Goal: Contribute content

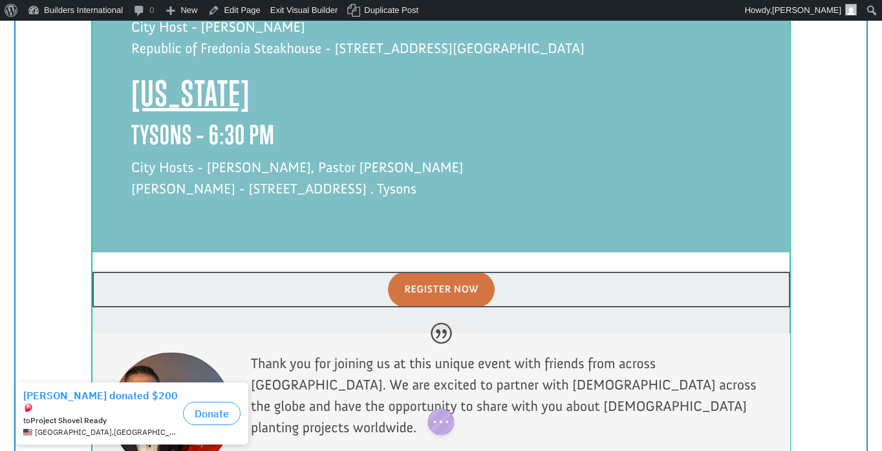
scroll to position [3268, 0]
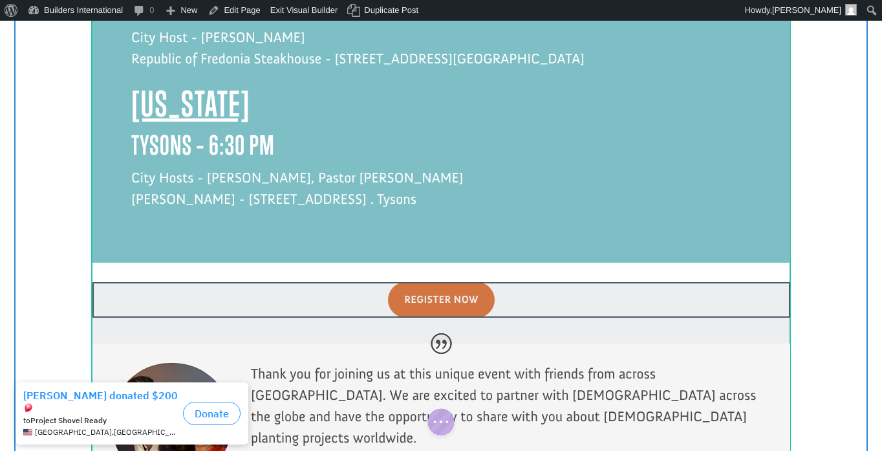
click at [611, 282] on div at bounding box center [442, 312] width 698 height 61
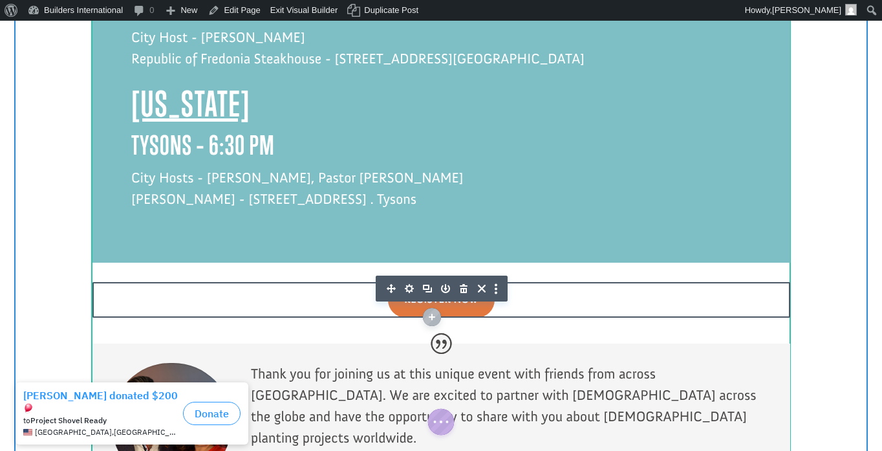
click at [498, 276] on button "button" at bounding box center [499, 289] width 17 height 26
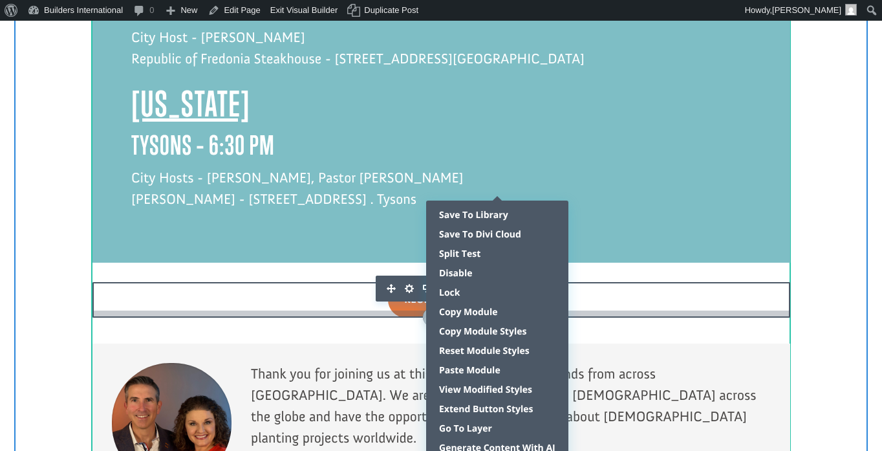
click at [632, 307] on div at bounding box center [442, 312] width 698 height 10
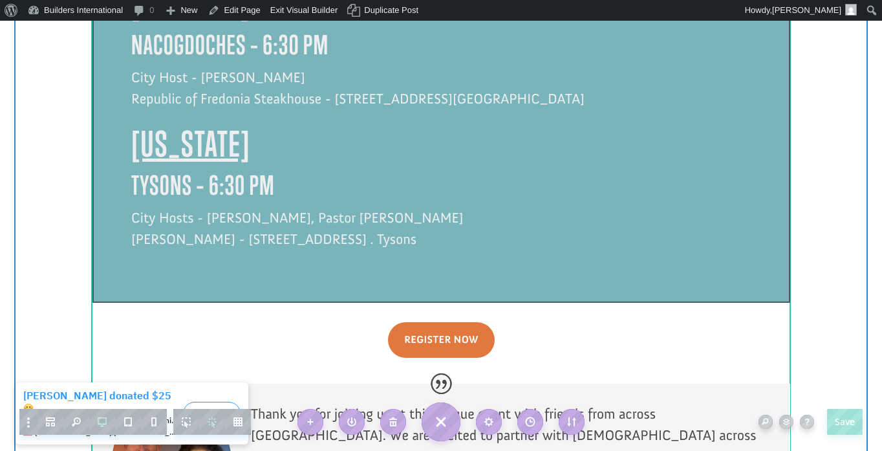
scroll to position [3222, 0]
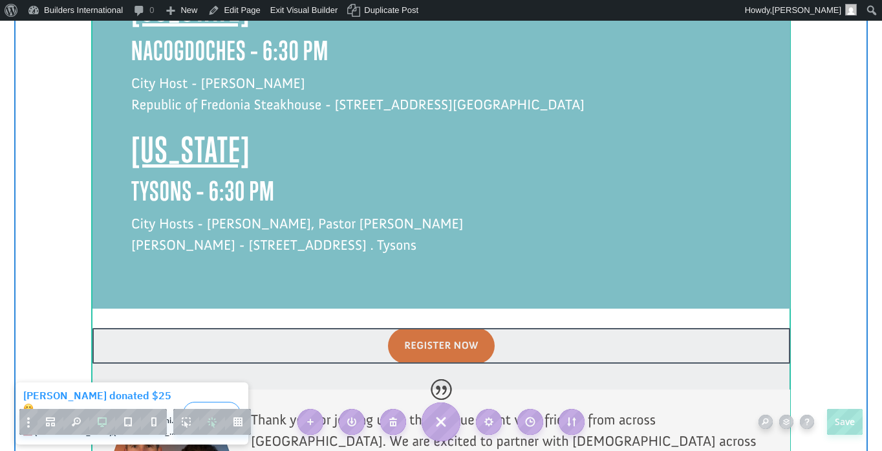
click at [518, 328] on div at bounding box center [442, 358] width 698 height 61
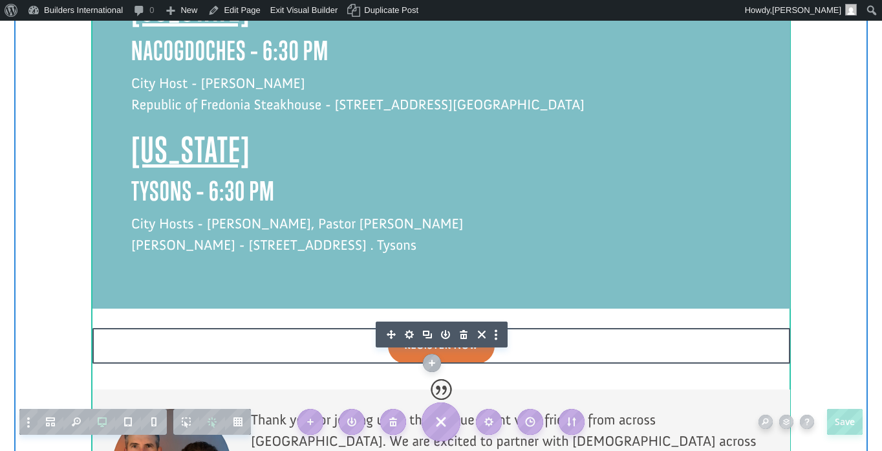
click at [426, 325] on icon "button" at bounding box center [428, 334] width 18 height 18
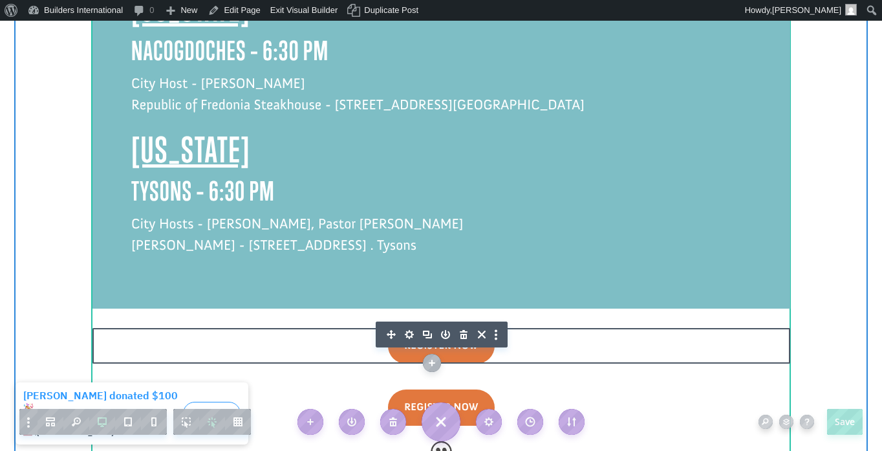
click at [465, 325] on icon "button" at bounding box center [464, 334] width 18 height 18
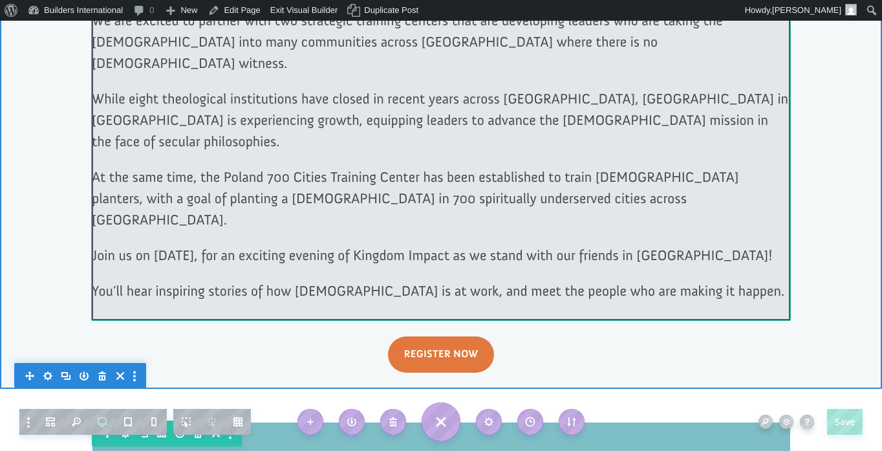
scroll to position [709, 0]
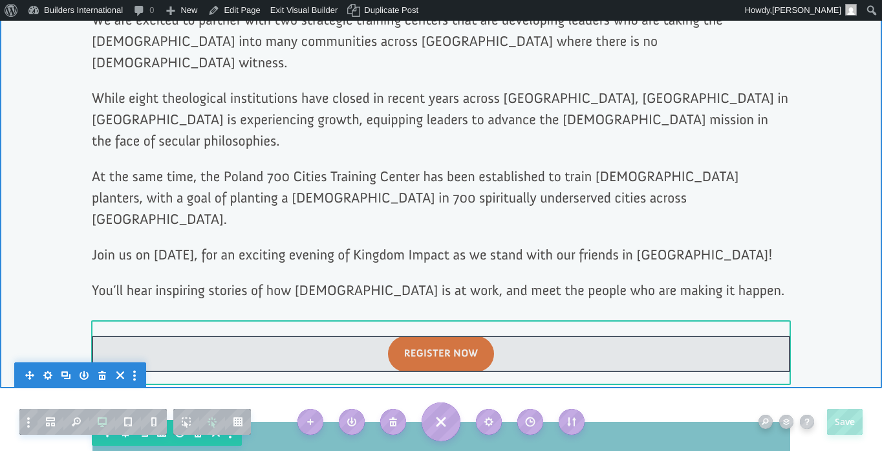
click at [560, 336] on div at bounding box center [441, 354] width 699 height 36
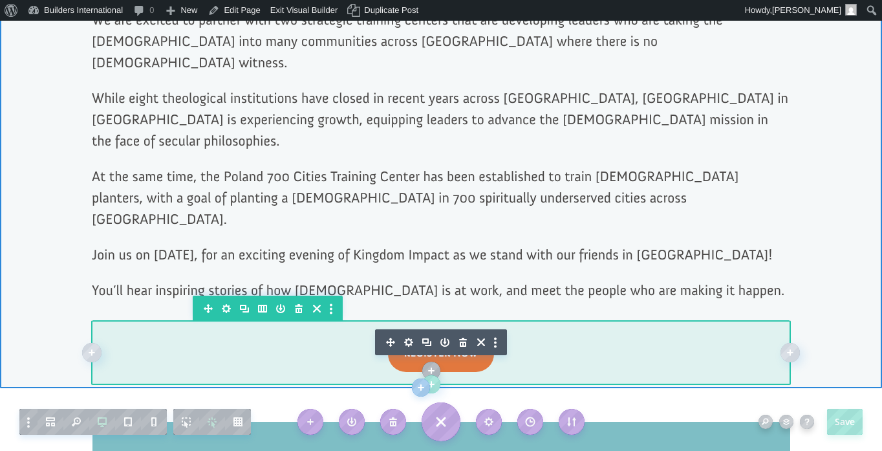
click at [224, 300] on icon "button" at bounding box center [226, 309] width 18 height 18
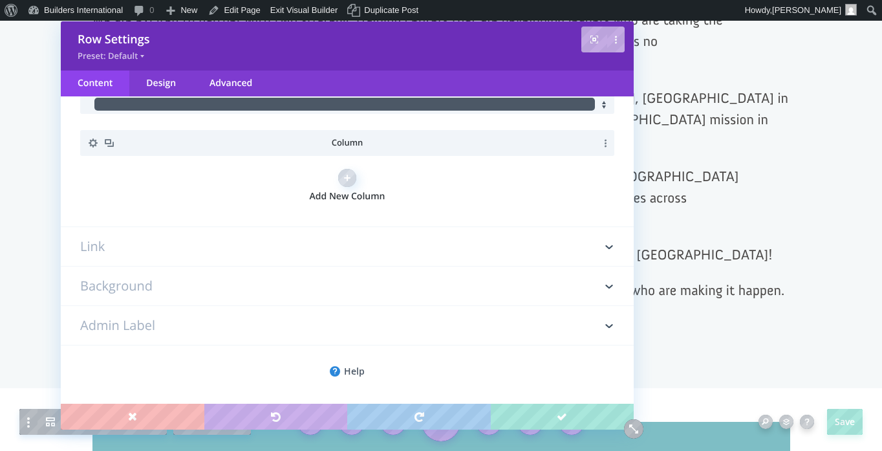
scroll to position [0, 0]
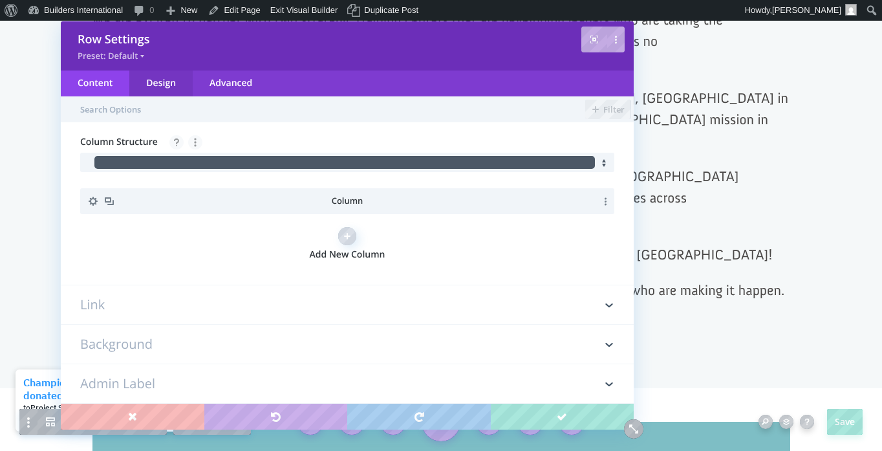
click at [161, 87] on div "Design" at bounding box center [160, 84] width 63 height 26
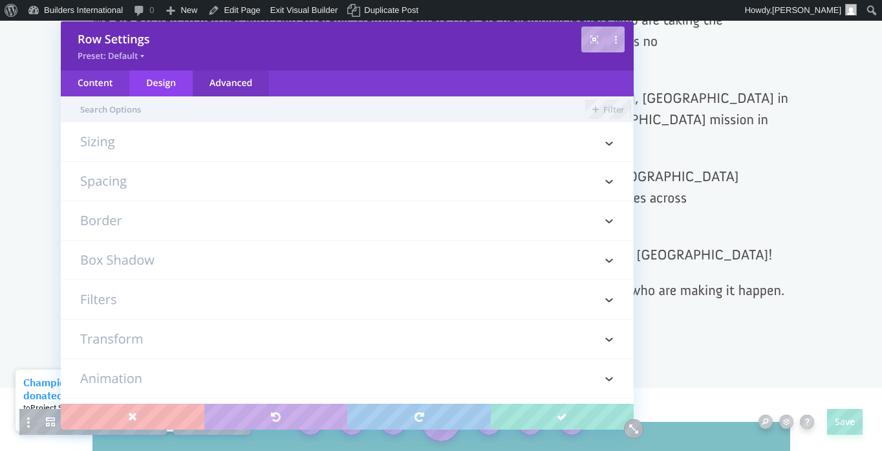
click at [231, 86] on div "Advanced" at bounding box center [231, 84] width 76 height 26
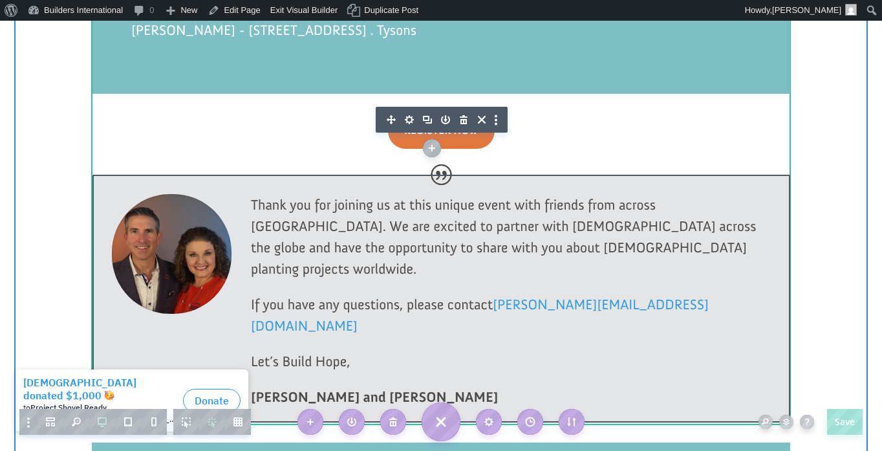
scroll to position [3445, 0]
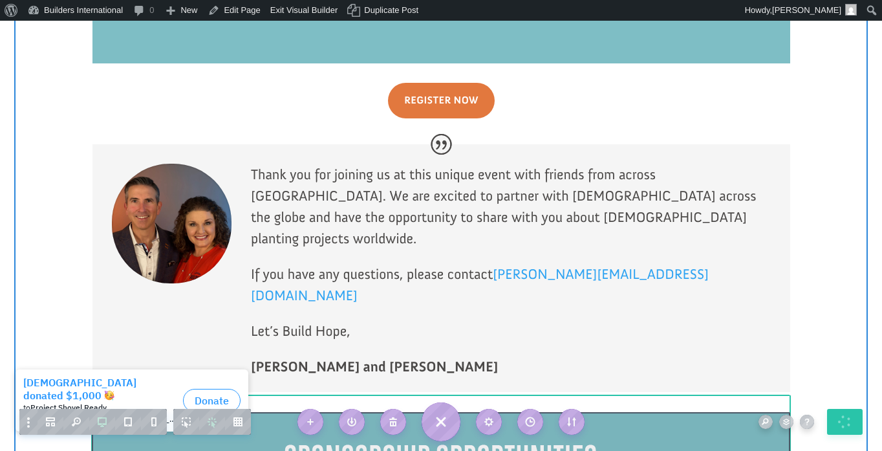
scroll to position [3465, 0]
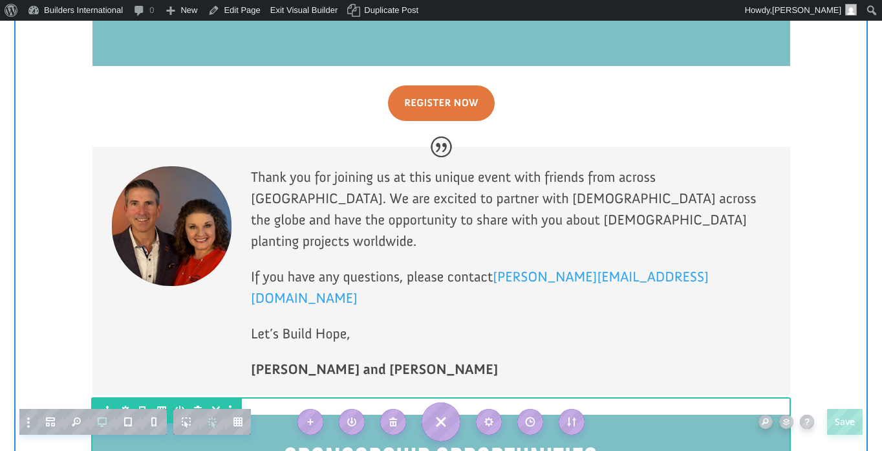
click at [141, 406] on icon "button" at bounding box center [143, 410] width 9 height 8
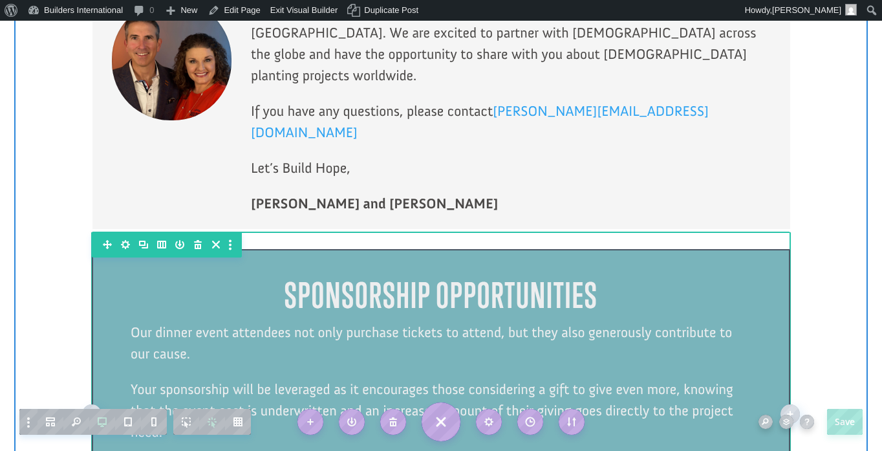
scroll to position [3637, 0]
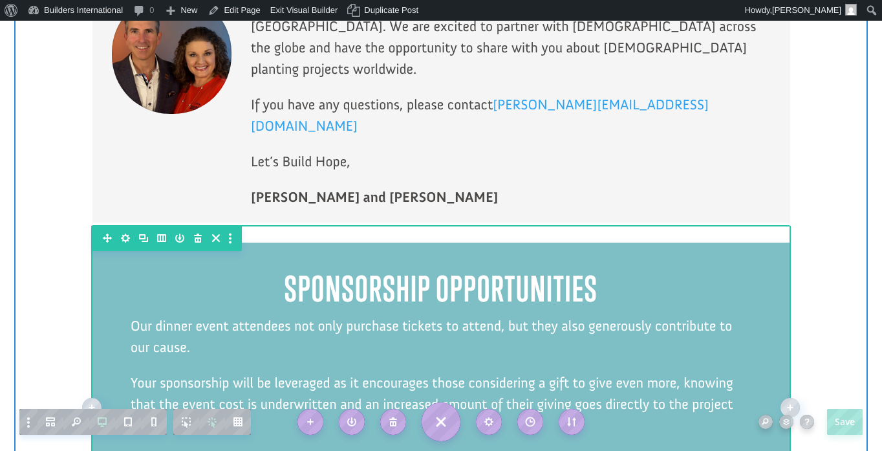
click at [195, 234] on icon "button" at bounding box center [198, 238] width 8 height 9
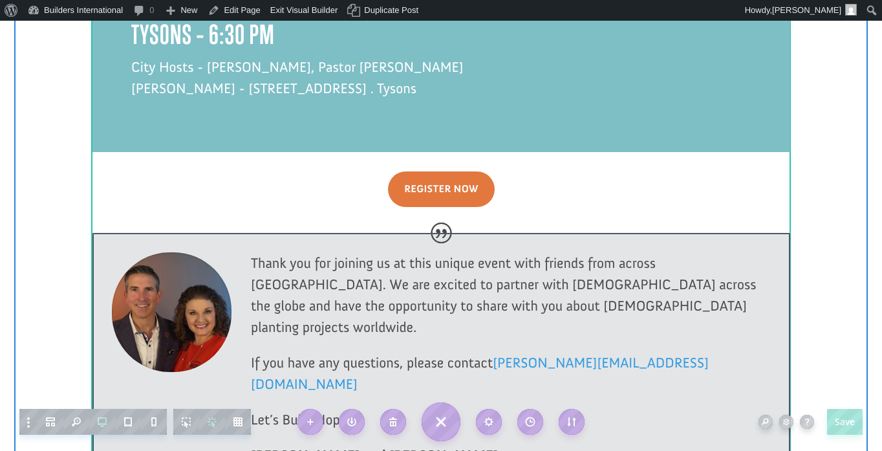
scroll to position [3417, 0]
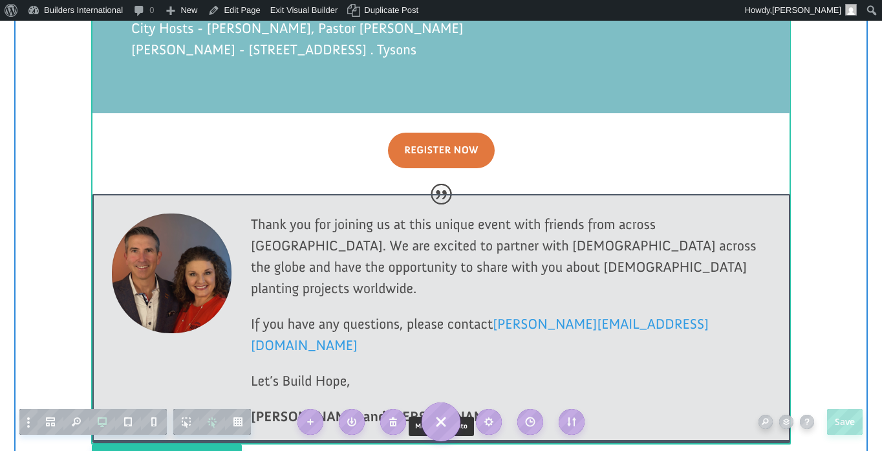
click div
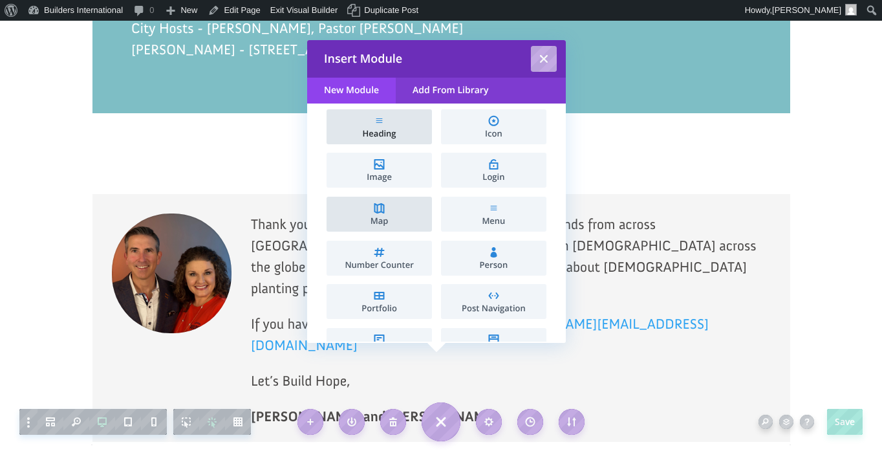
scroll to position [383, 0]
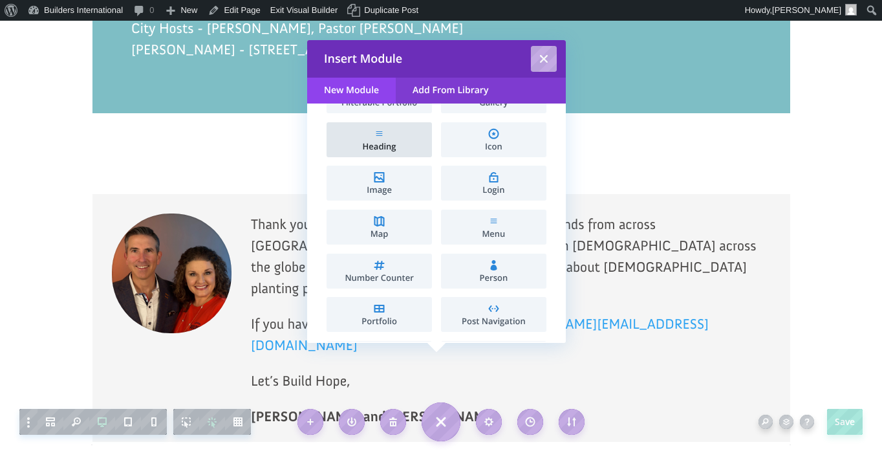
click at [388, 142] on span "Heading" at bounding box center [379, 146] width 93 height 8
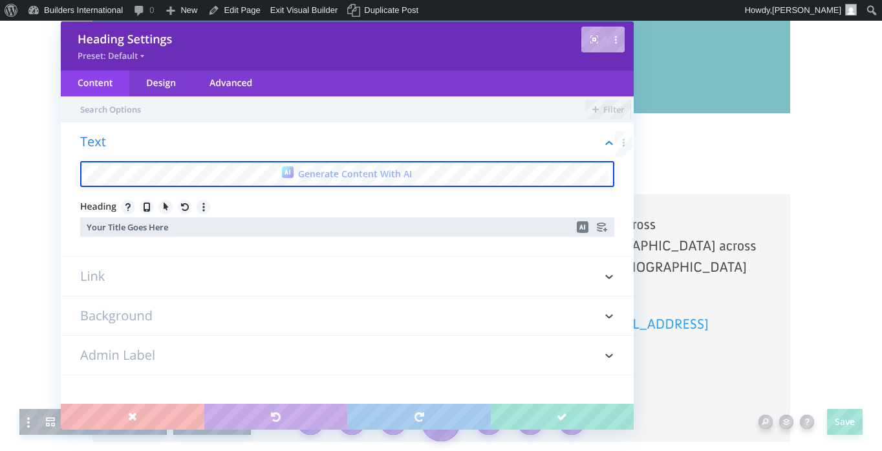
click at [162, 228] on input "Your Title Goes Here" at bounding box center [347, 226] width 534 height 19
type input "I cannot attend but I would like to give?"
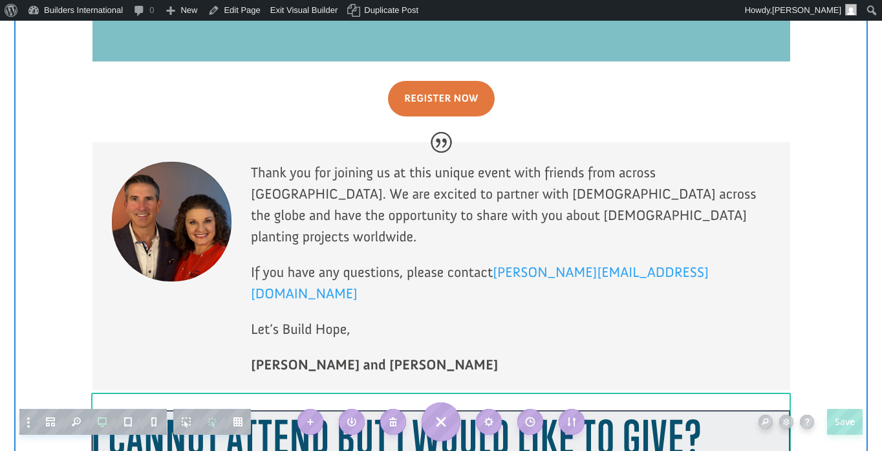
scroll to position [3474, 0]
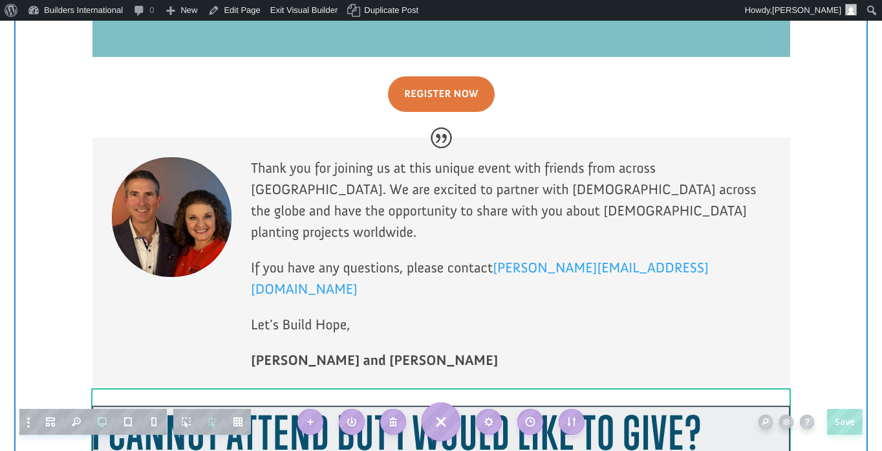
click div
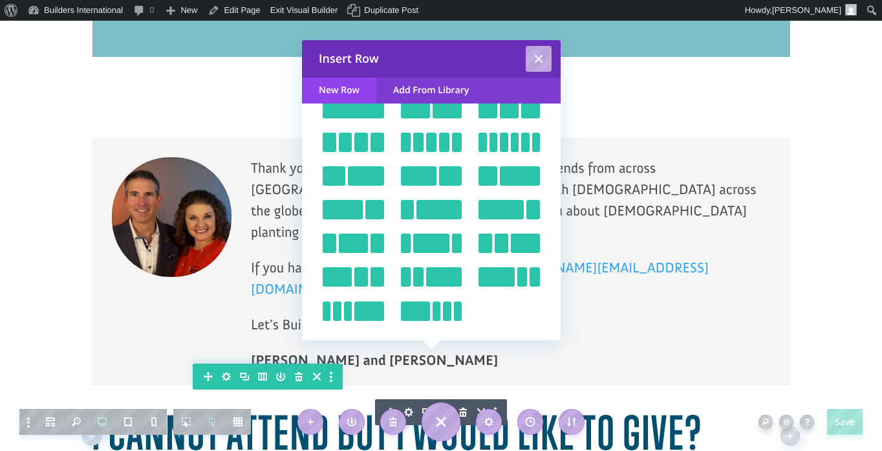
scroll to position [0, 0]
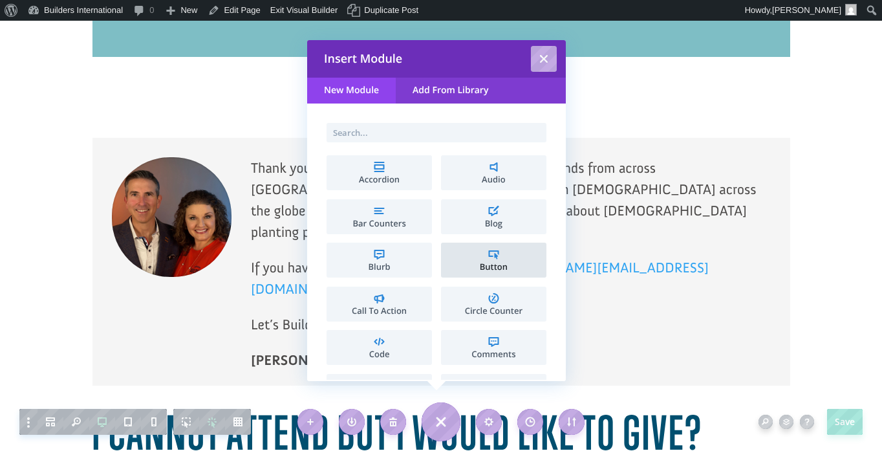
click at [498, 268] on span "Button" at bounding box center [494, 267] width 93 height 8
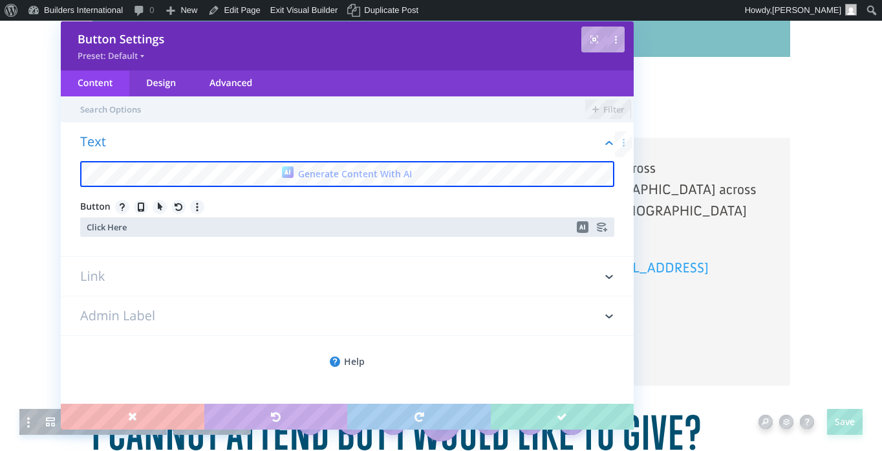
click at [251, 222] on input "Click Here" at bounding box center [347, 226] width 534 height 19
type input "Give Now"
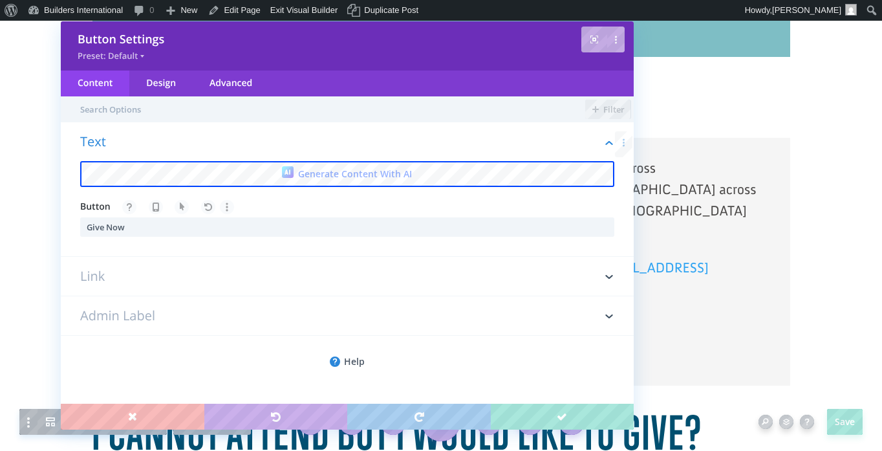
click at [197, 270] on h3 "Link" at bounding box center [347, 276] width 534 height 39
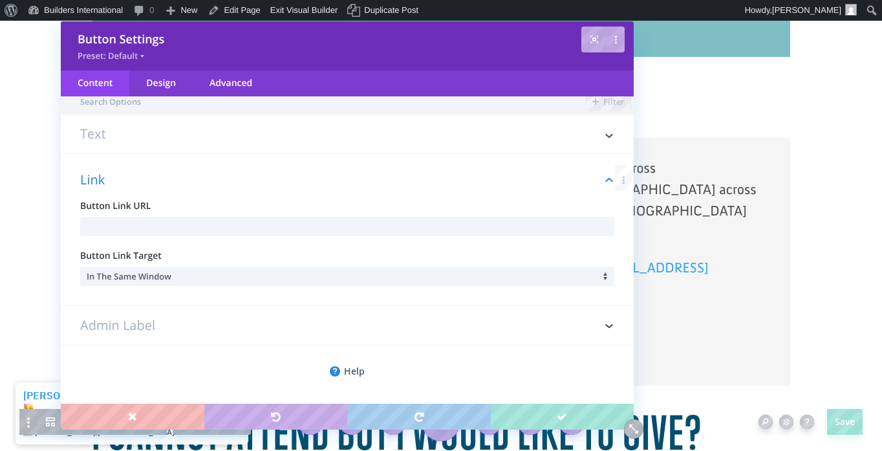
click at [216, 240] on div "Link Button Link URL Button Link Target In The Same Window" at bounding box center [347, 230] width 573 height 152
click at [216, 231] on input "text" at bounding box center [347, 226] width 534 height 19
paste input "[URL][DOMAIN_NAME]"
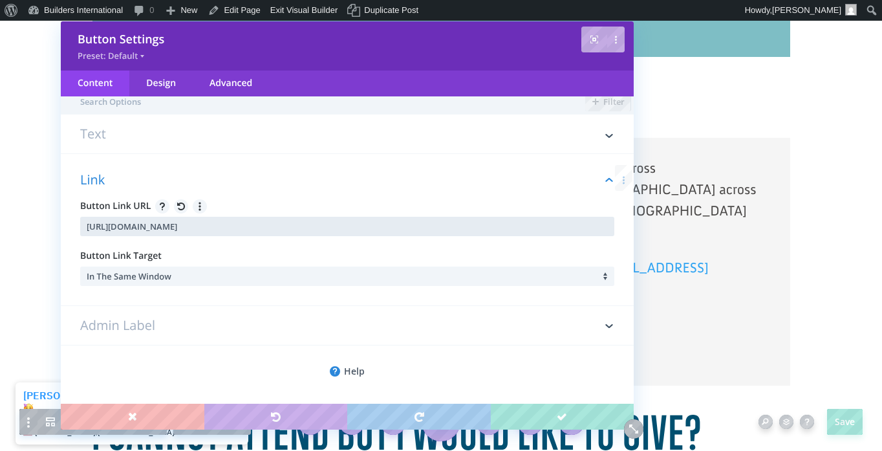
type input "[URL][DOMAIN_NAME]"
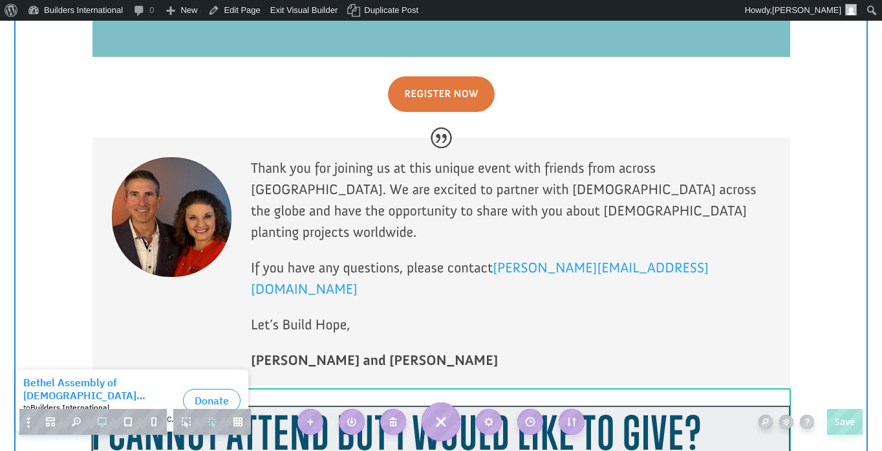
click div
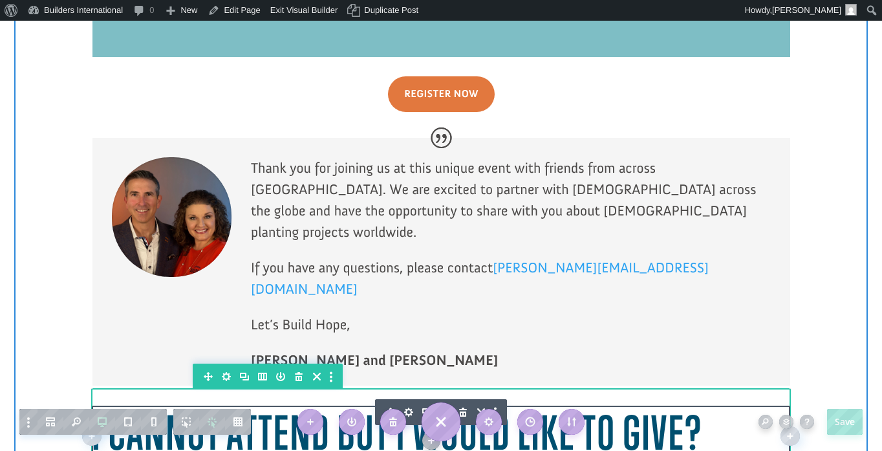
click at [492, 399] on button "button" at bounding box center [498, 412] width 17 height 26
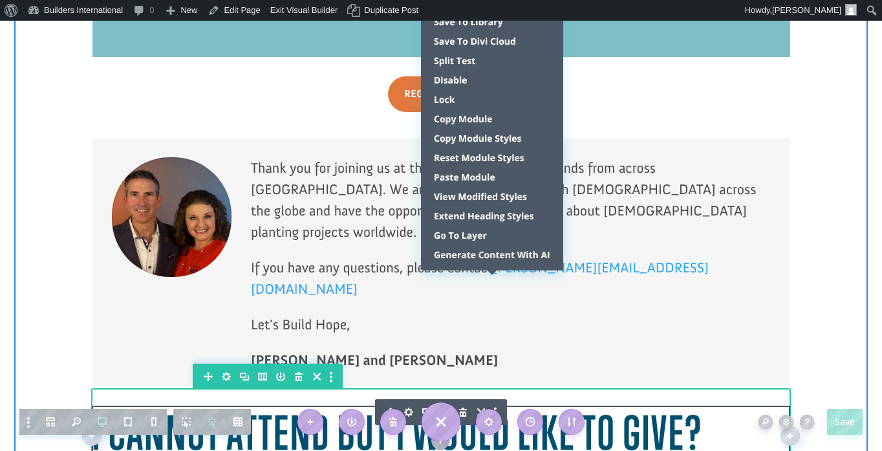
click at [276, 406] on h1 "I cannot attend but I would like to give?" at bounding box center [441, 436] width 699 height 60
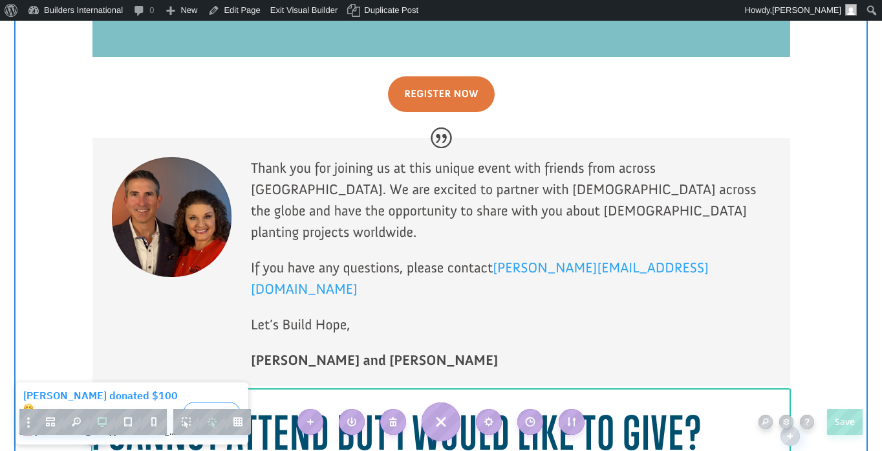
click at [282, 406] on h1 "I cannot attend but I would like to give?" at bounding box center [441, 436] width 699 height 60
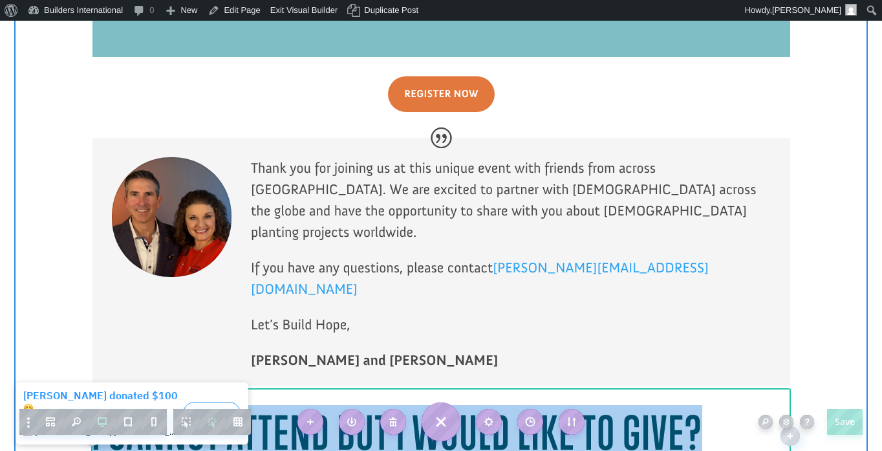
click at [282, 406] on h1 "I cannot attend but I would like to give?" at bounding box center [441, 436] width 699 height 60
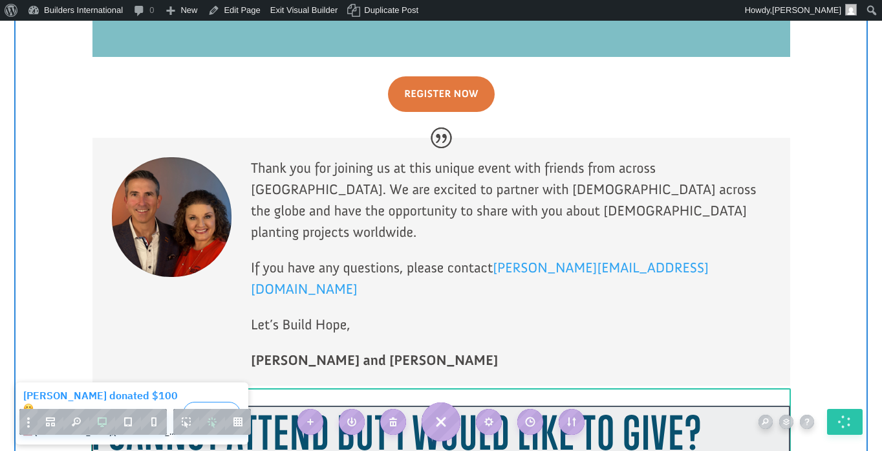
click div
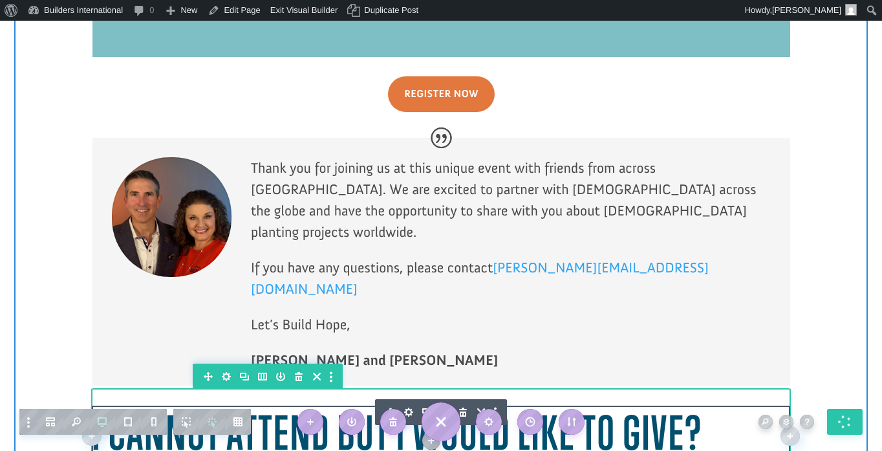
click at [464, 408] on icon "button" at bounding box center [463, 412] width 8 height 9
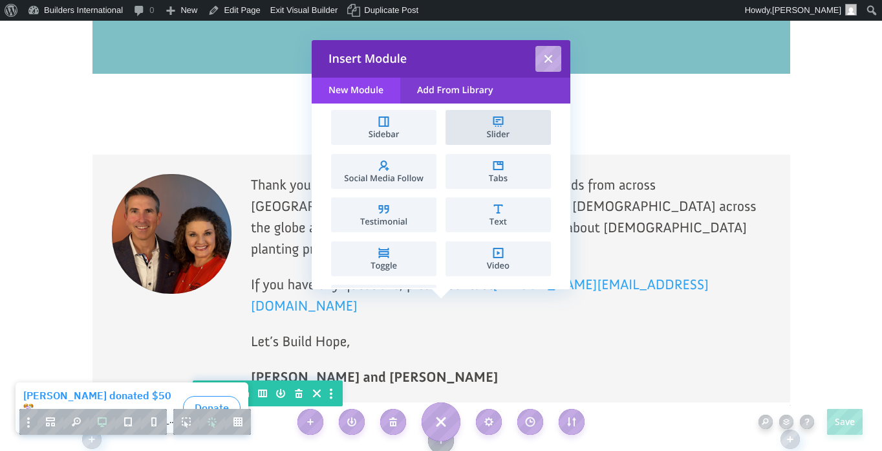
scroll to position [712, 0]
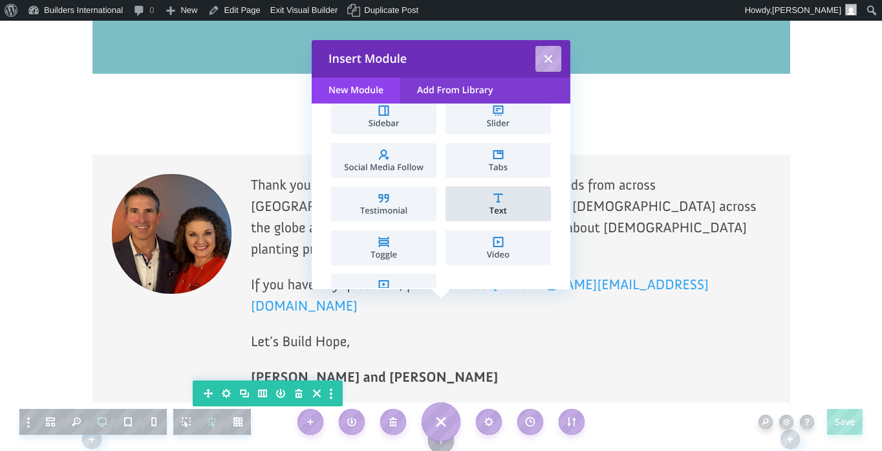
click at [510, 193] on li "Text" at bounding box center [498, 203] width 105 height 35
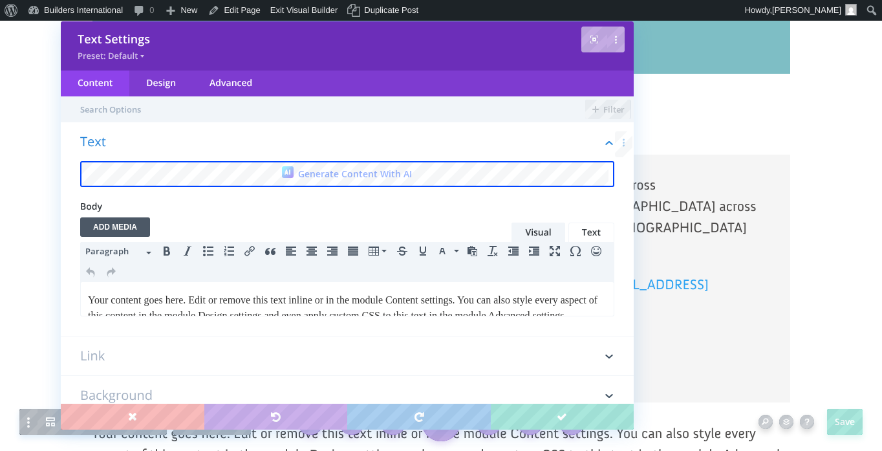
scroll to position [0, 0]
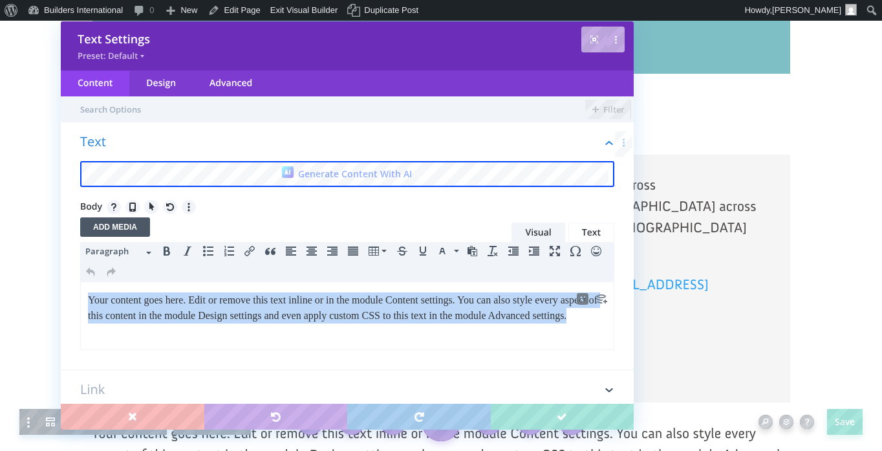
drag, startPoint x: 231, startPoint y: 331, endPoint x: 82, endPoint y: 302, distance: 152.1
click at [82, 302] on html "Your content goes here. Edit or remove this text inline or in the module Conten…" at bounding box center [347, 308] width 533 height 52
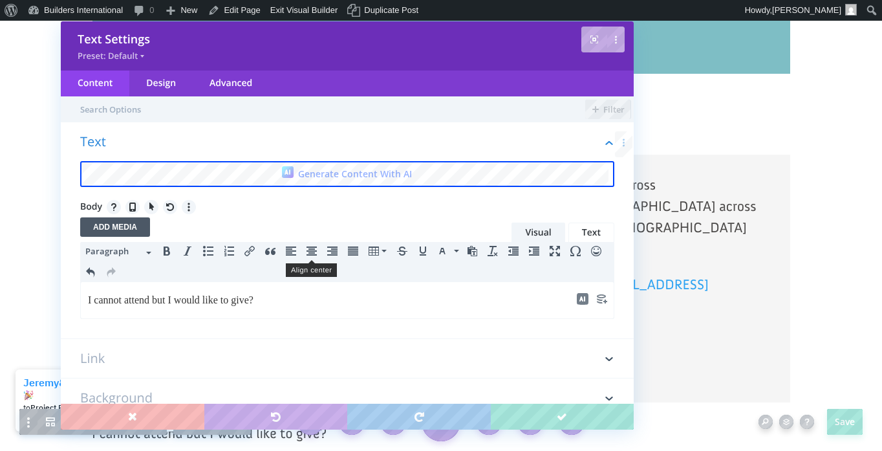
click at [312, 252] on icon "Align center" at bounding box center [312, 251] width 10 height 10
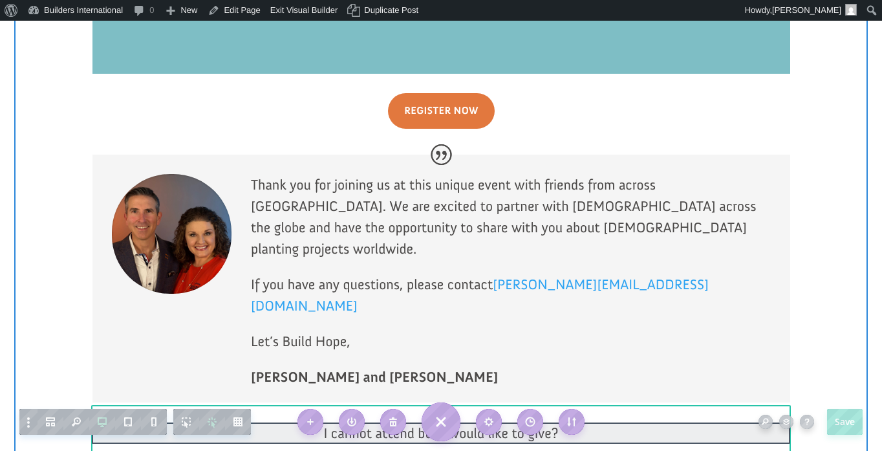
click div
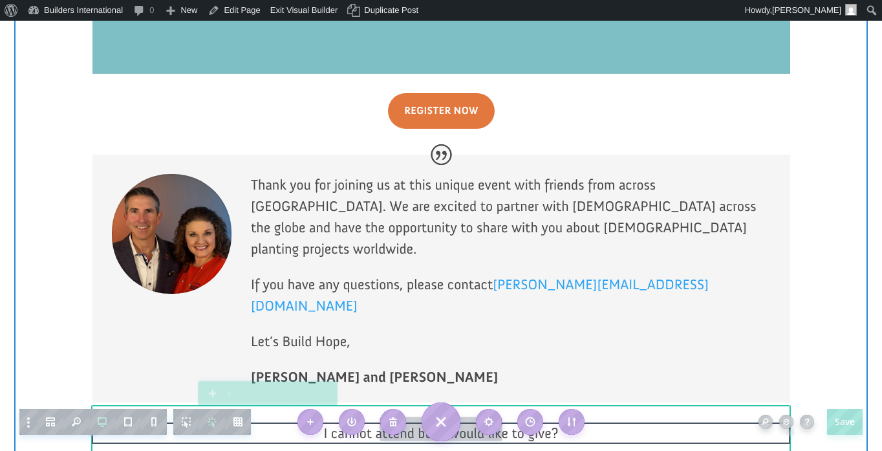
click at [539, 433] on div at bounding box center [441, 438] width 699 height 10
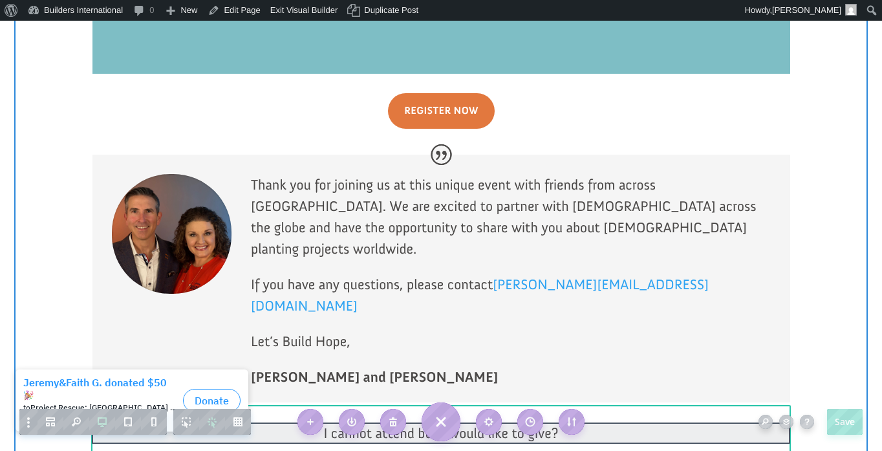
click div
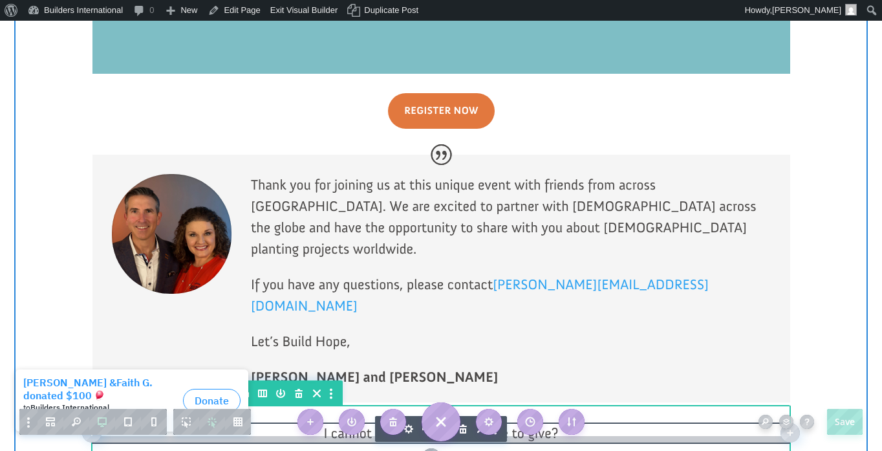
click at [334, 433] on div at bounding box center [441, 438] width 699 height 10
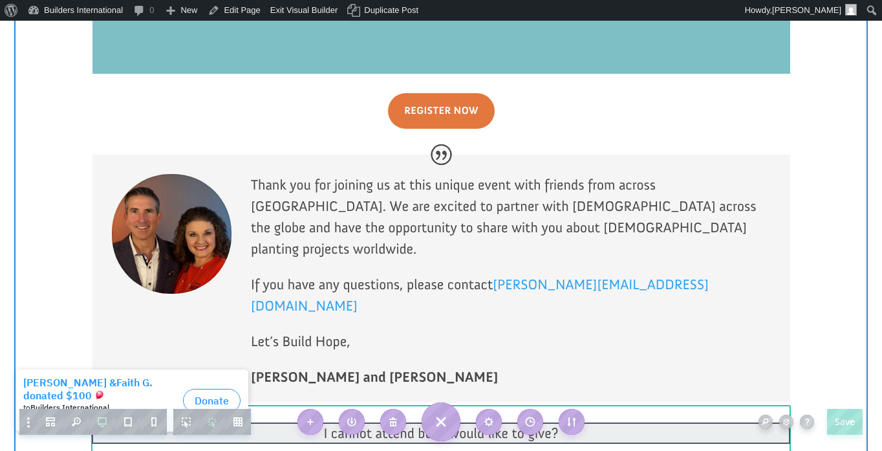
click div
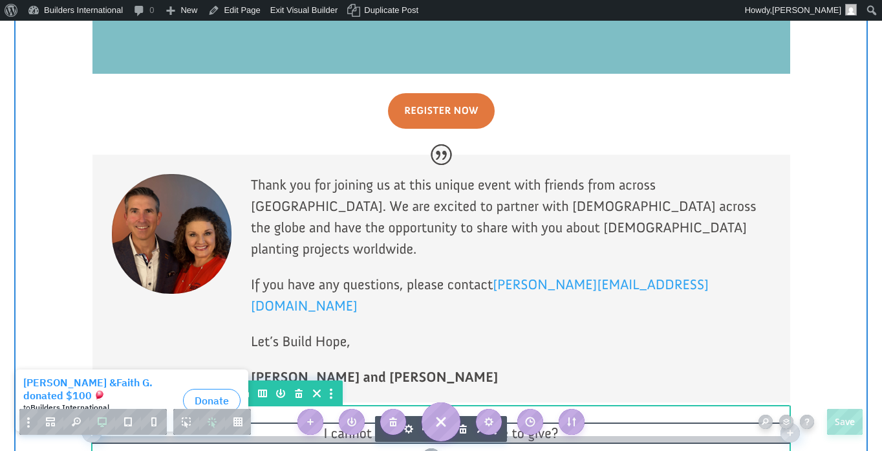
click at [334, 433] on div at bounding box center [441, 438] width 699 height 10
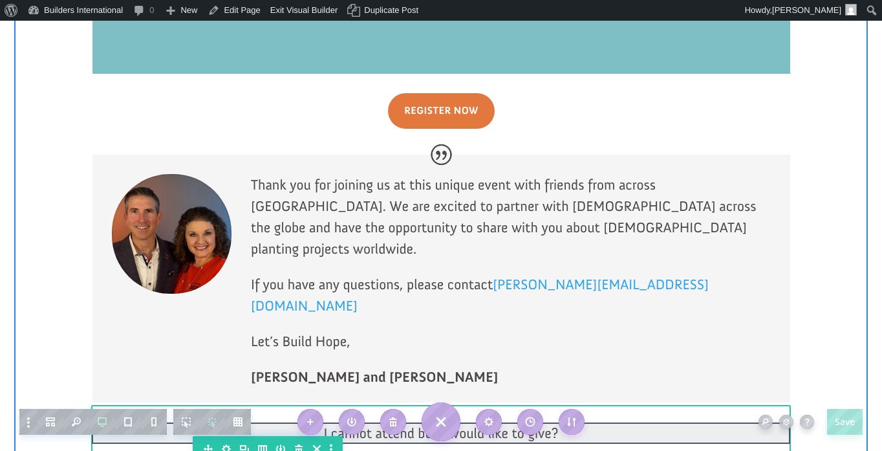
click div
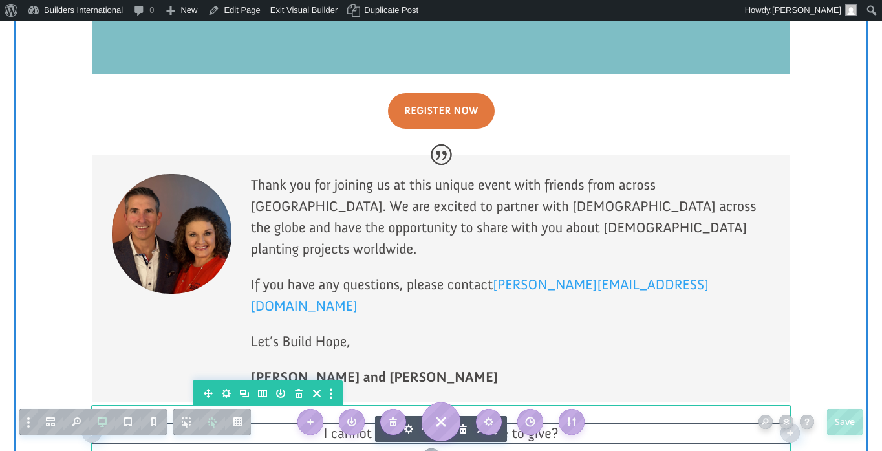
click at [347, 433] on div at bounding box center [441, 438] width 699 height 10
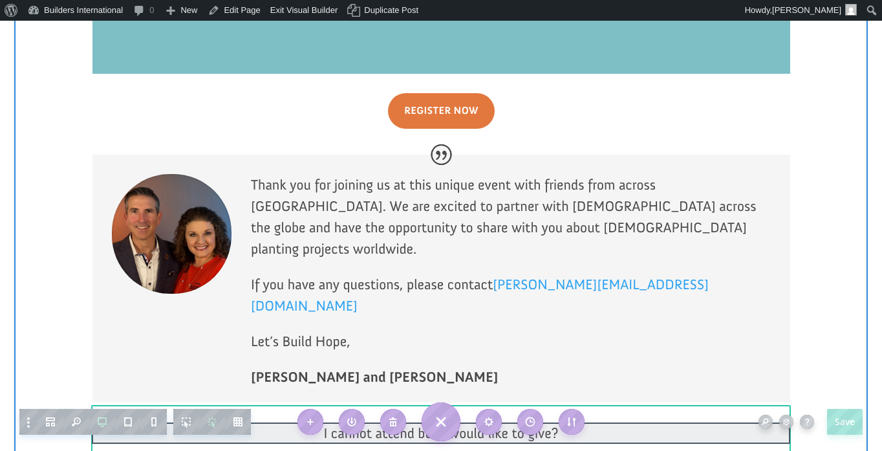
click div
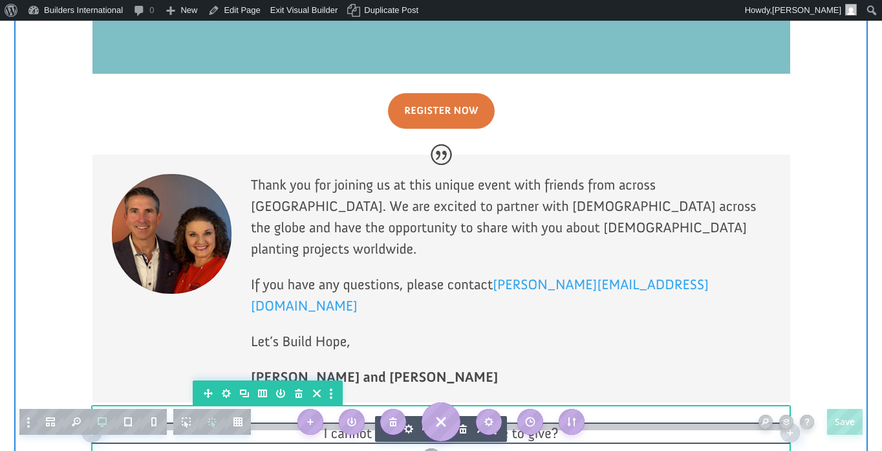
click at [362, 424] on div at bounding box center [441, 429] width 699 height 10
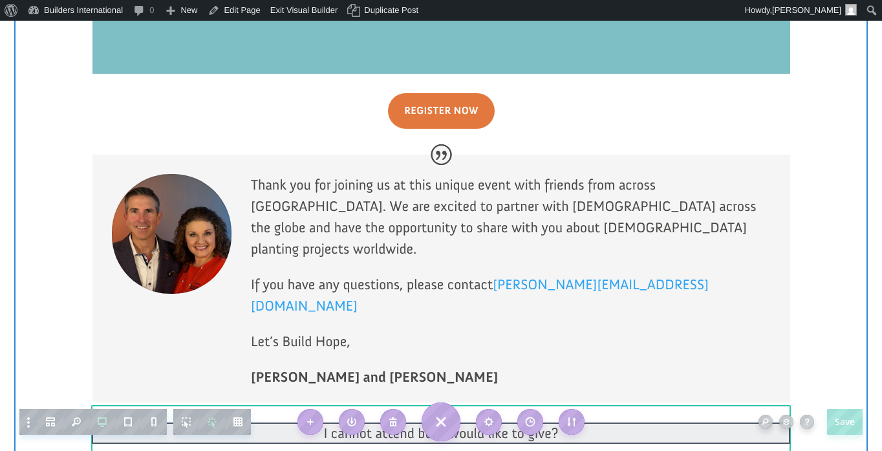
click div
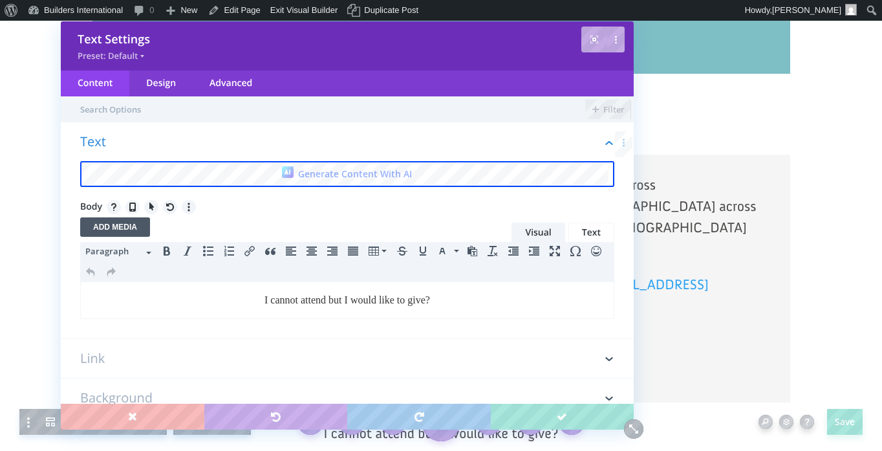
click at [265, 303] on p "I cannot attend but I would like to give?" at bounding box center [347, 300] width 519 height 16
click at [351, 300] on p "Cannot attend but I would like to give?" at bounding box center [347, 300] width 519 height 16
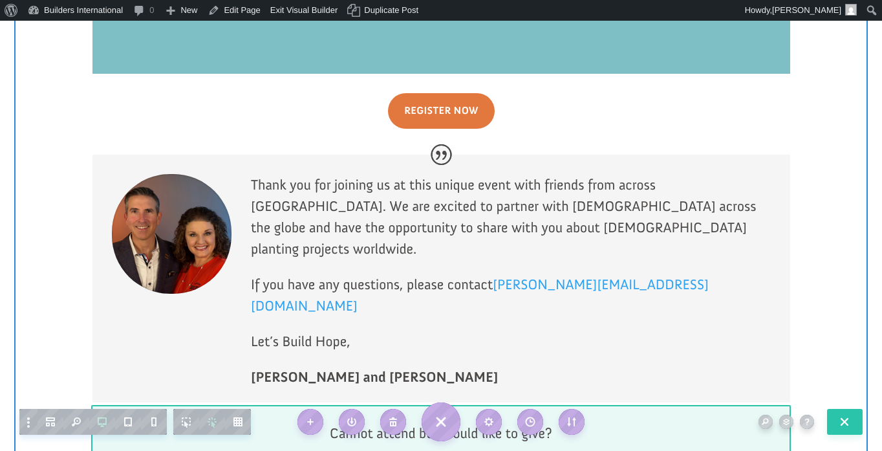
click at [485, 405] on div at bounding box center [441, 433] width 699 height 56
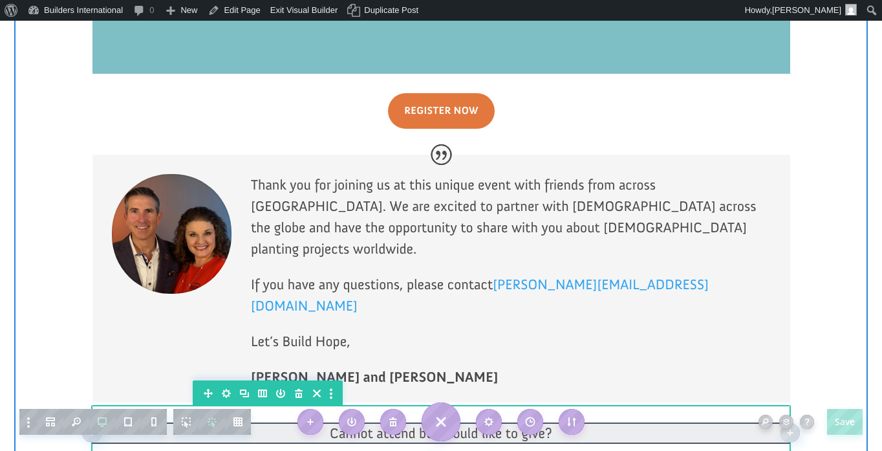
click div
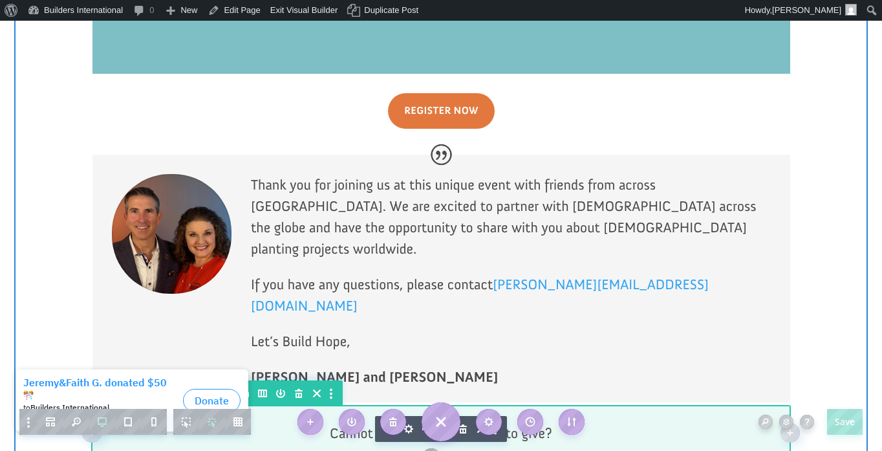
click at [227, 389] on icon "button" at bounding box center [226, 393] width 9 height 9
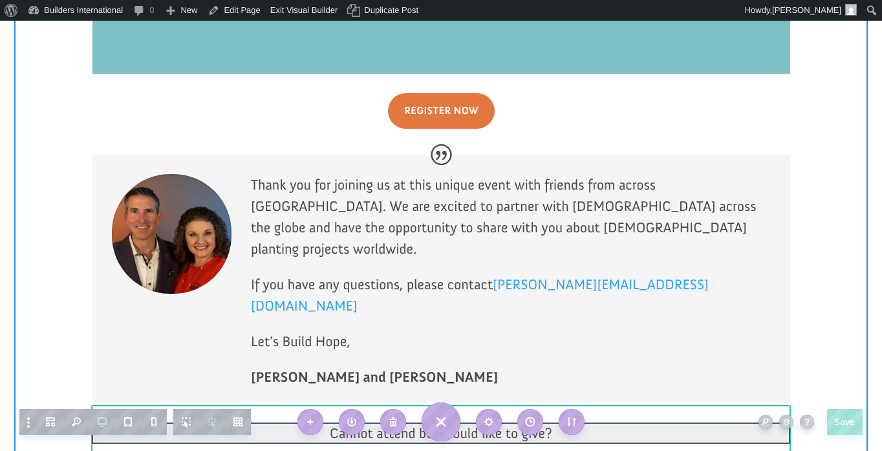
click div
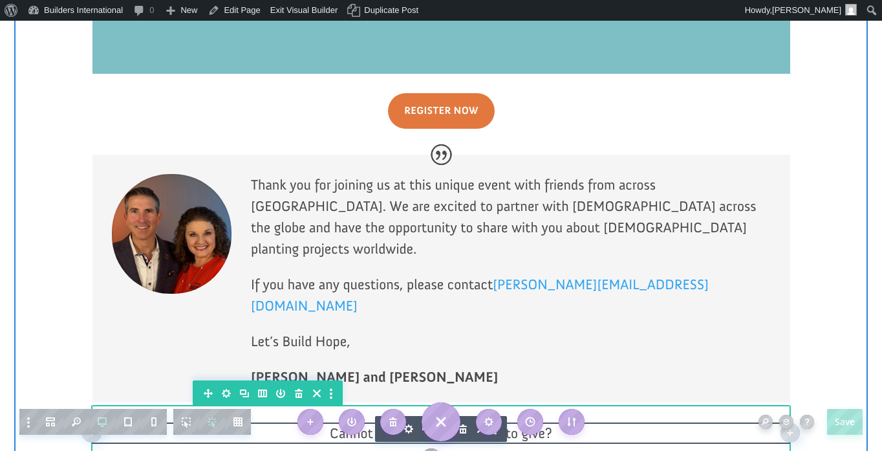
click at [496, 424] on icon "button" at bounding box center [495, 429] width 3 height 11
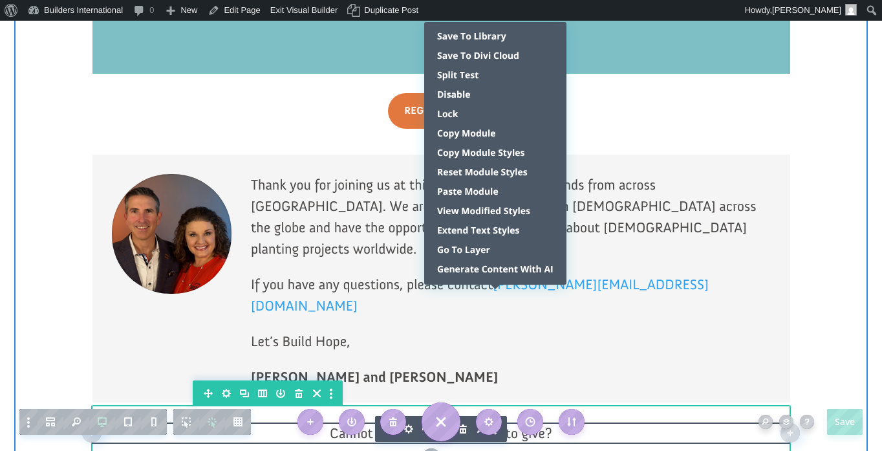
click at [406, 424] on icon "button" at bounding box center [408, 428] width 9 height 9
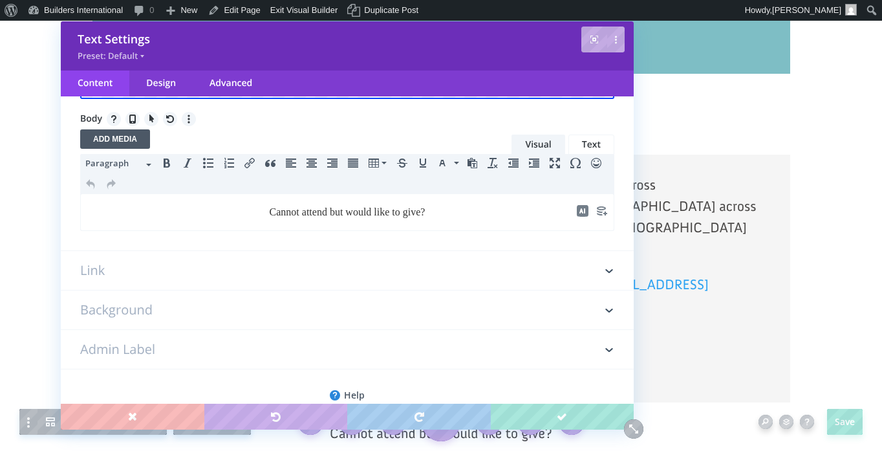
scroll to position [112, 0]
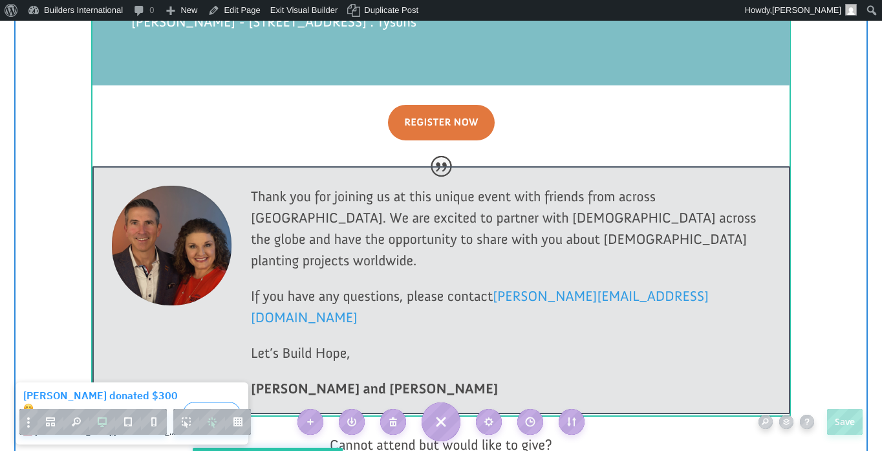
scroll to position [3462, 0]
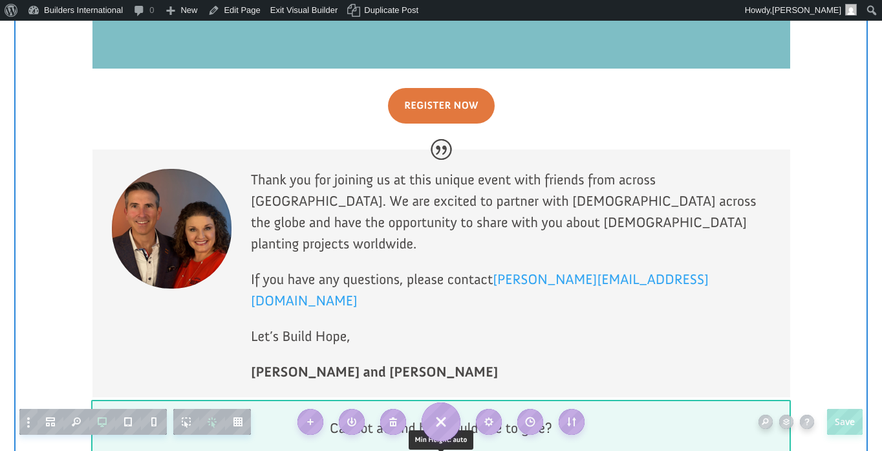
click at [455, 450] on div at bounding box center [441, 455] width 699 height 3
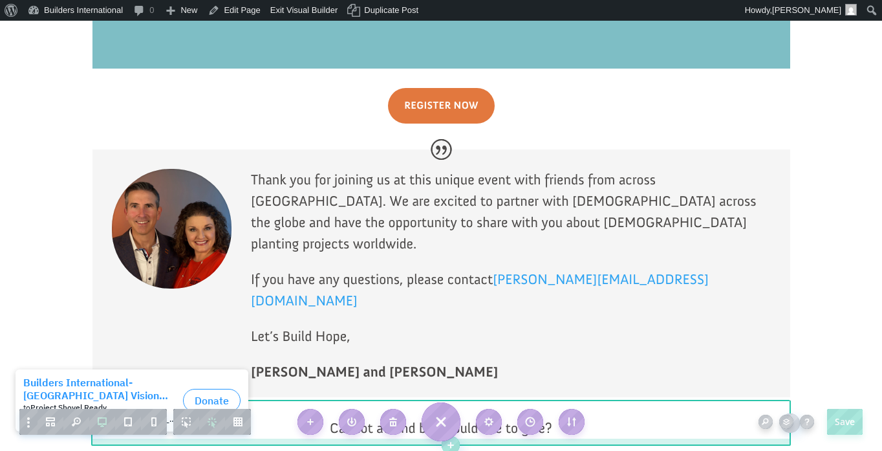
drag, startPoint x: 412, startPoint y: 320, endPoint x: 411, endPoint y: 305, distance: 14.9
click at [411, 435] on div at bounding box center [441, 440] width 699 height 10
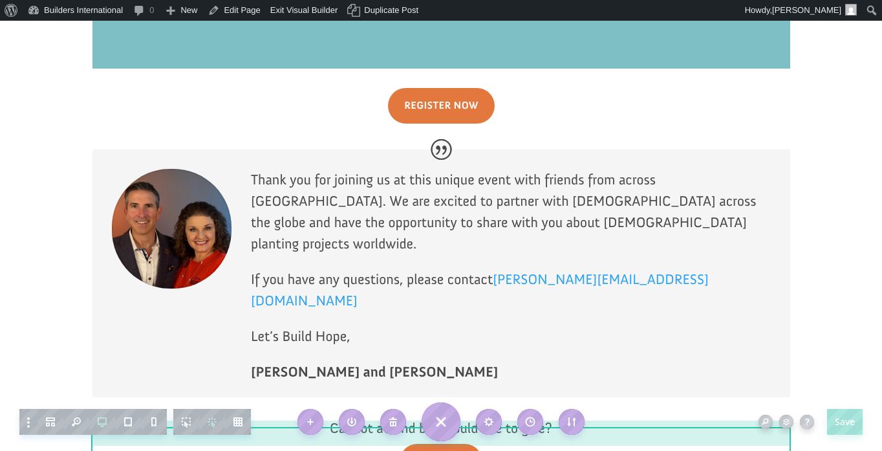
drag, startPoint x: 399, startPoint y: 312, endPoint x: 399, endPoint y: 293, distance: 18.8
click at [399, 417] on div at bounding box center [441, 422] width 699 height 10
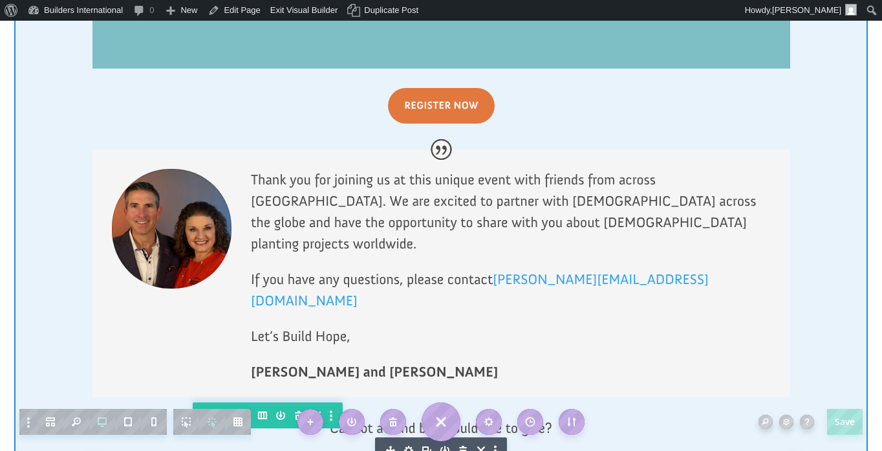
click div
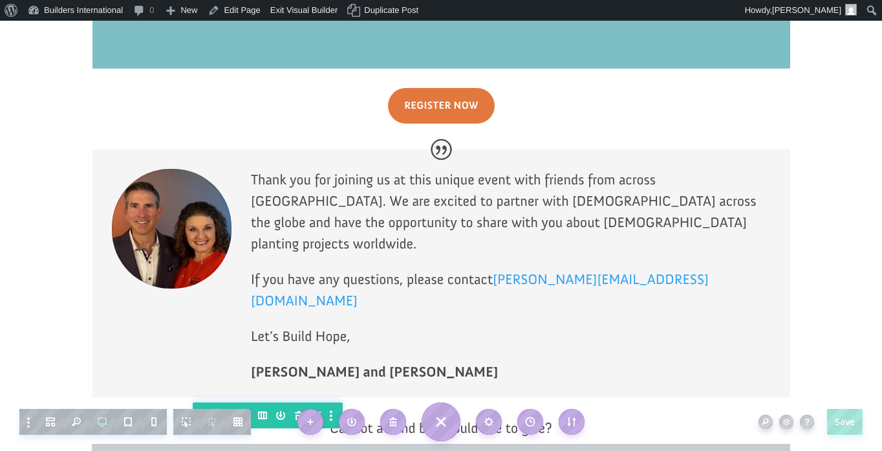
drag, startPoint x: 568, startPoint y: 307, endPoint x: 568, endPoint y: 314, distance: 7.1
click at [568, 444] on div at bounding box center [441, 447] width 699 height 7
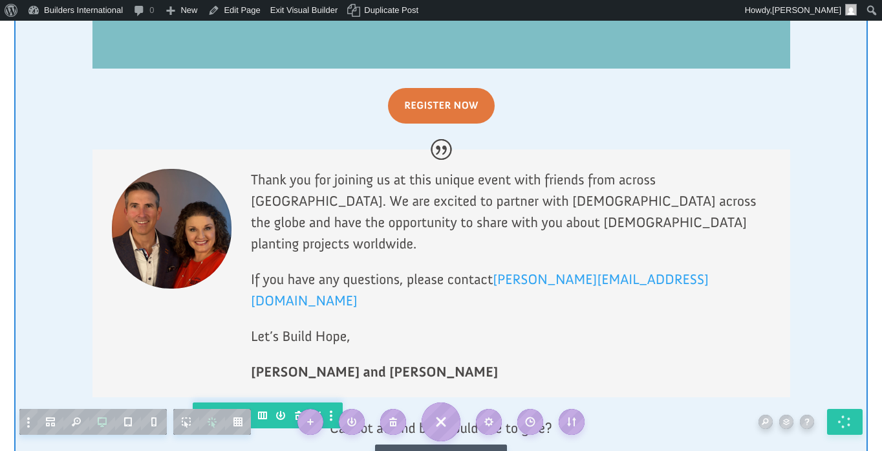
click div
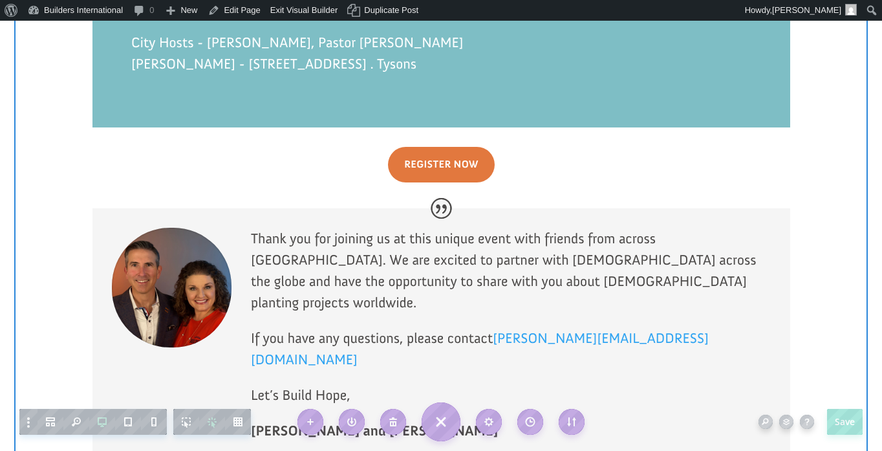
scroll to position [3395, 0]
